Goal: Transaction & Acquisition: Purchase product/service

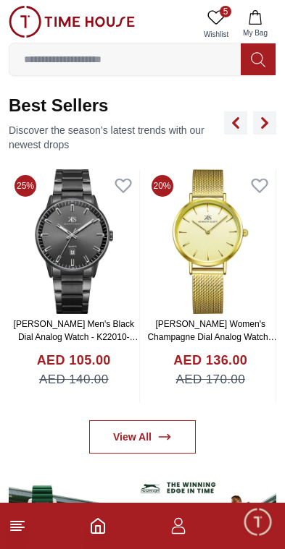
scroll to position [516, 0]
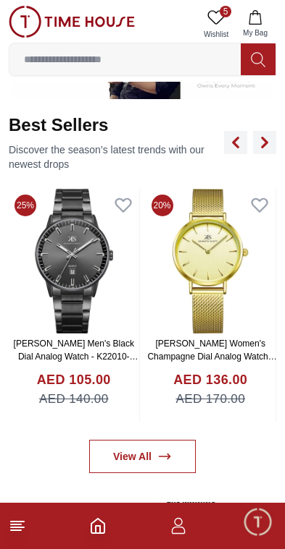
click at [9, 533] on icon at bounding box center [17, 526] width 17 height 17
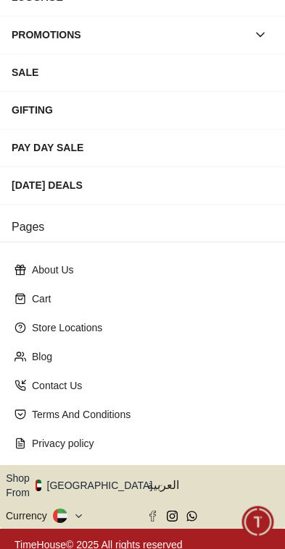
click at [92, 479] on button "Shop From [GEOGRAPHIC_DATA]" at bounding box center [84, 485] width 157 height 29
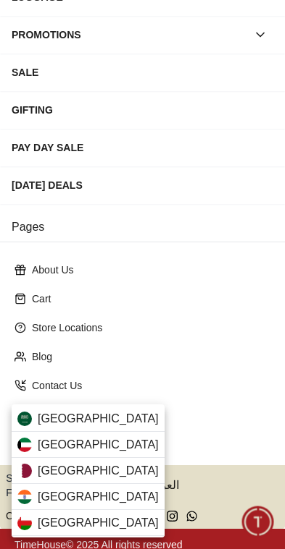
click at [109, 421] on div "[GEOGRAPHIC_DATA]" at bounding box center [88, 419] width 153 height 26
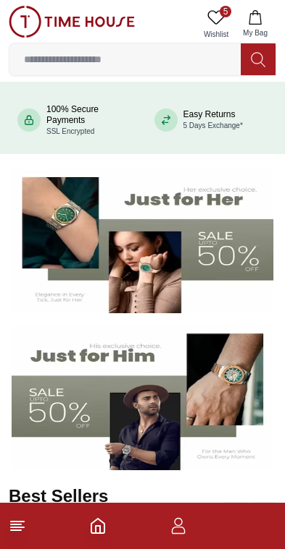
scroll to position [146, 0]
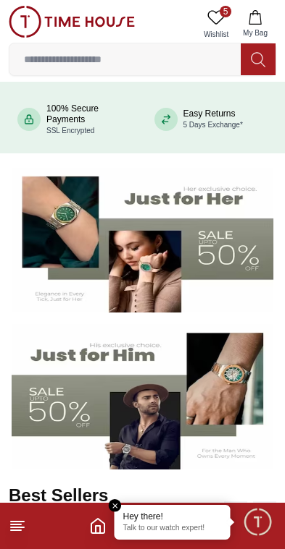
click at [90, 377] on img at bounding box center [142, 397] width 261 height 146
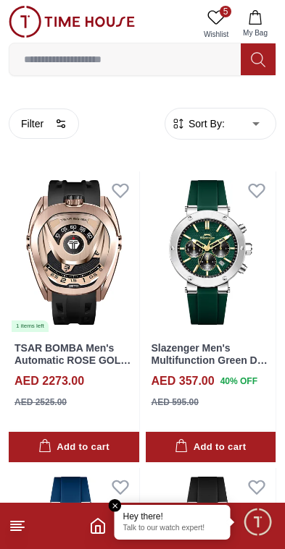
click at [19, 523] on icon at bounding box center [17, 526] width 17 height 17
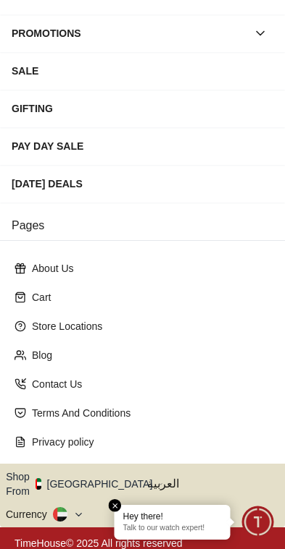
scroll to position [265, 0]
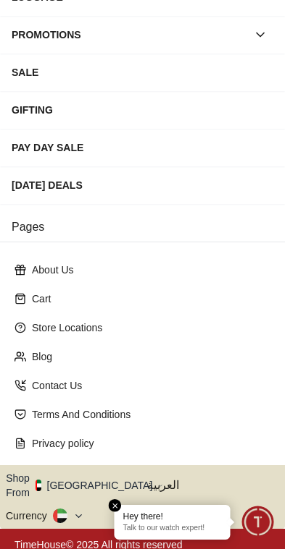
click at [81, 481] on button "Shop From [GEOGRAPHIC_DATA]" at bounding box center [84, 485] width 157 height 29
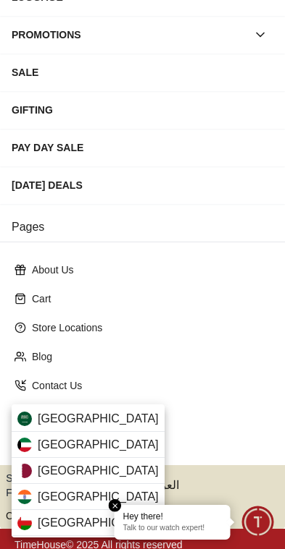
click at [26, 423] on img at bounding box center [24, 419] width 14 height 14
